Goal: Check status

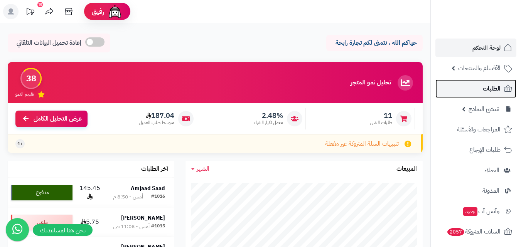
click at [489, 93] on span "الطلبات" at bounding box center [491, 88] width 18 height 11
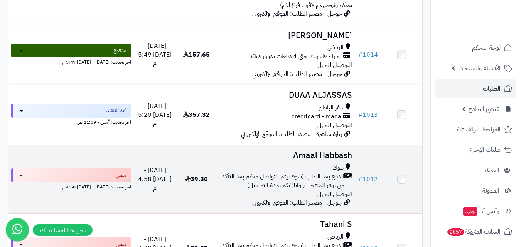
scroll to position [231, 0]
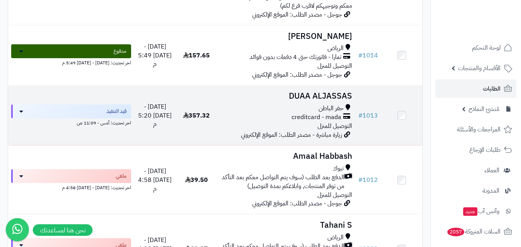
click at [307, 120] on span "creditcard - mada" at bounding box center [316, 117] width 50 height 9
